Goal: Task Accomplishment & Management: Use online tool/utility

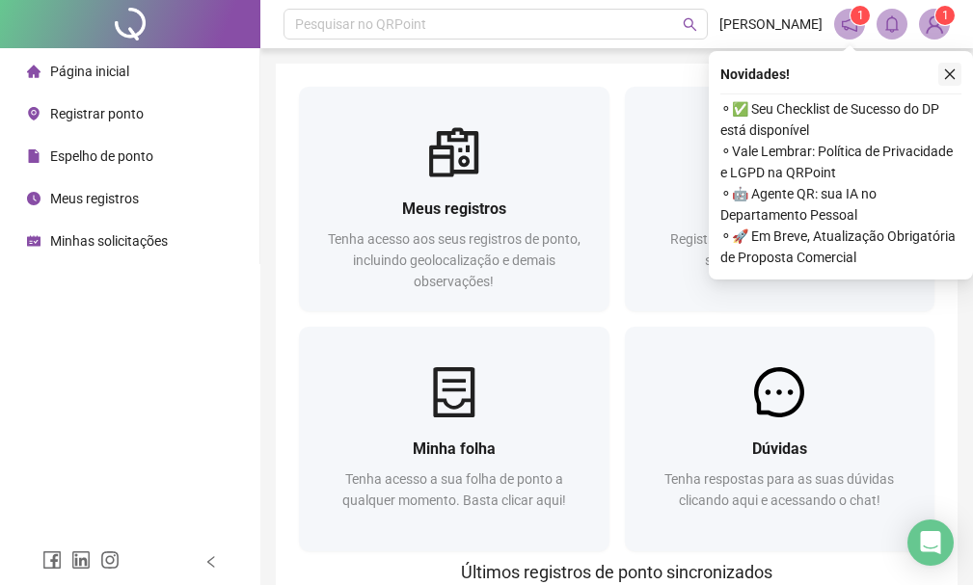
click at [949, 80] on icon "close" at bounding box center [949, 73] width 13 height 13
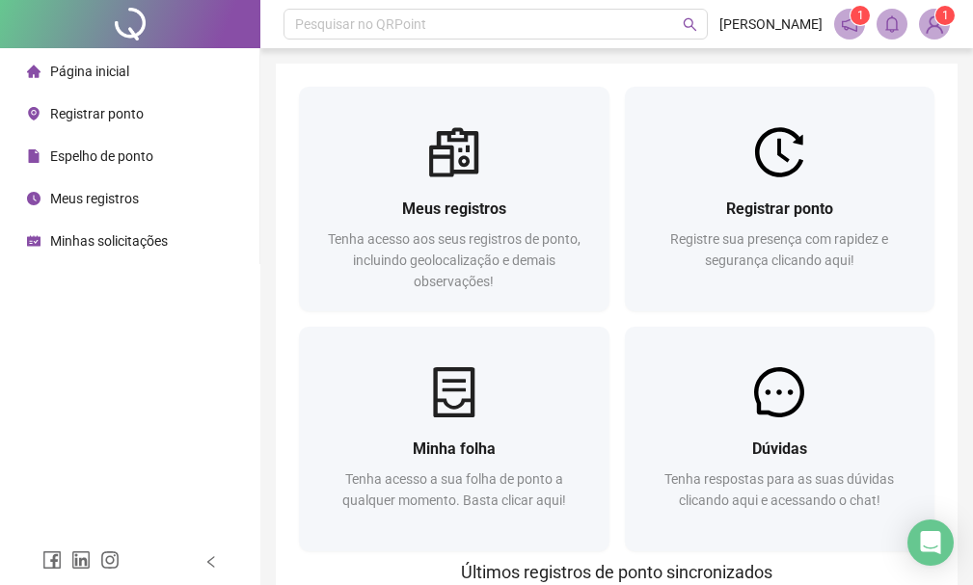
click at [138, 118] on span "Registrar ponto" at bounding box center [97, 113] width 94 height 15
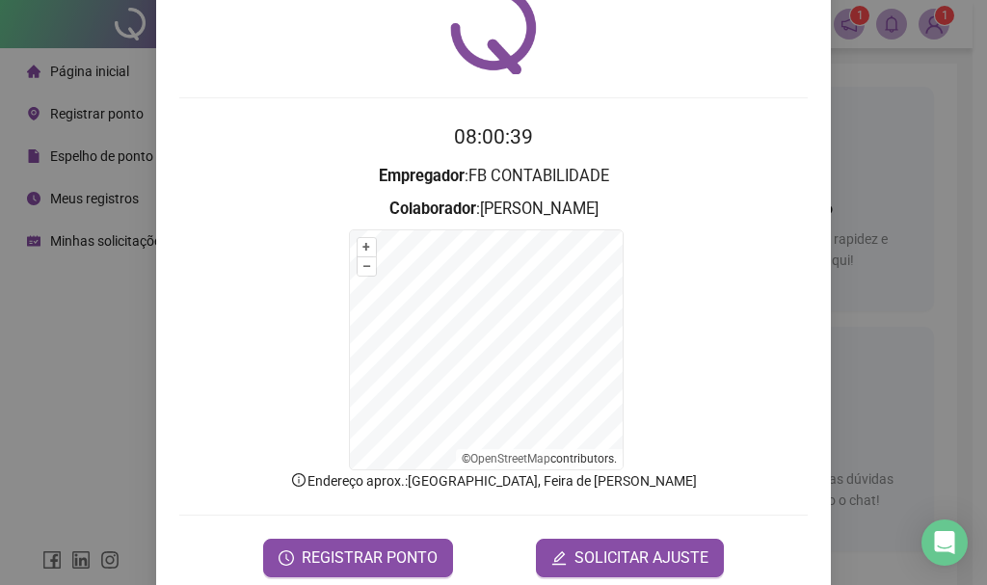
scroll to position [120, 0]
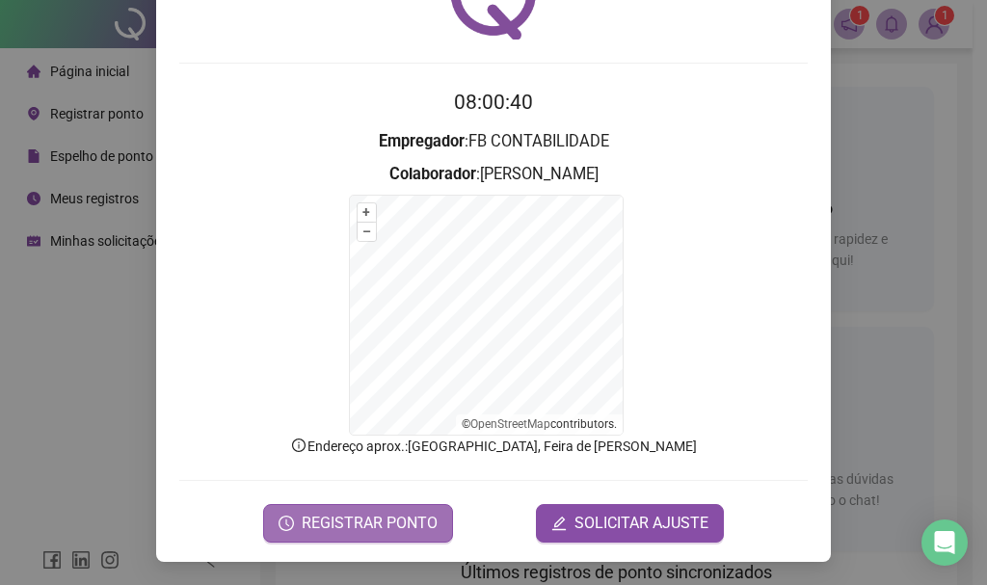
click at [341, 526] on span "REGISTRAR PONTO" at bounding box center [370, 523] width 136 height 23
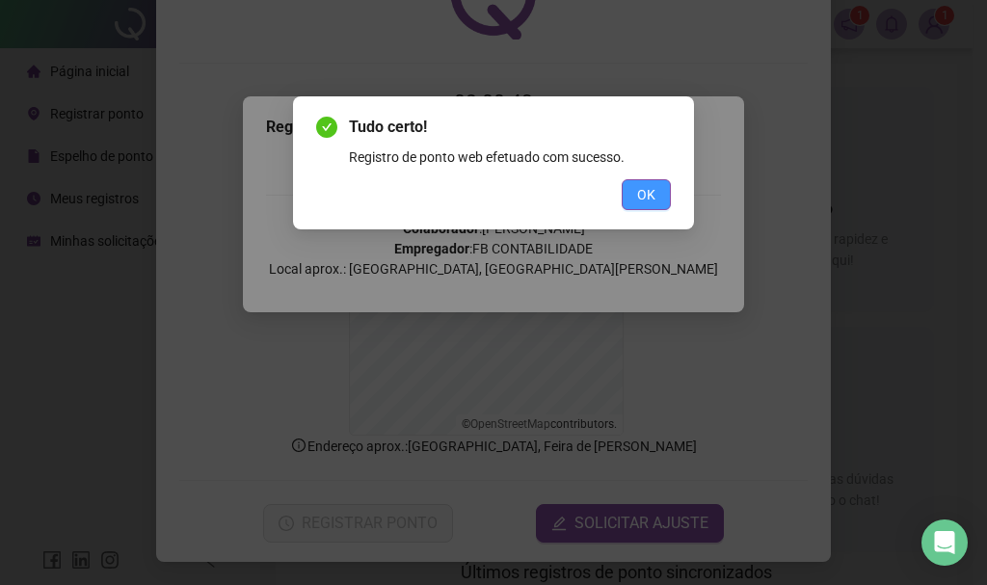
click at [656, 198] on button "OK" at bounding box center [646, 194] width 49 height 31
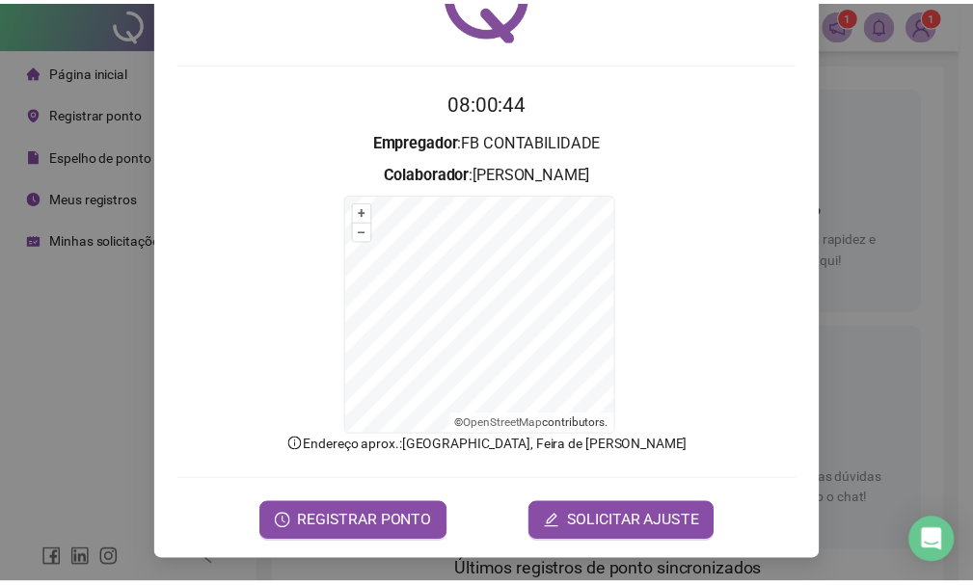
scroll to position [0, 0]
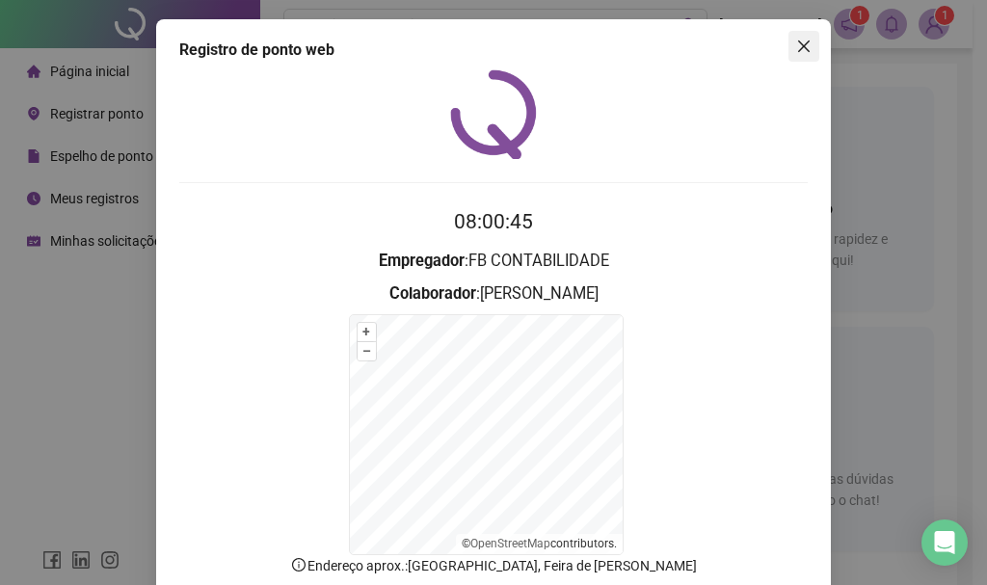
click at [796, 41] on icon "close" at bounding box center [803, 46] width 15 height 15
